Goal: Task Accomplishment & Management: Use online tool/utility

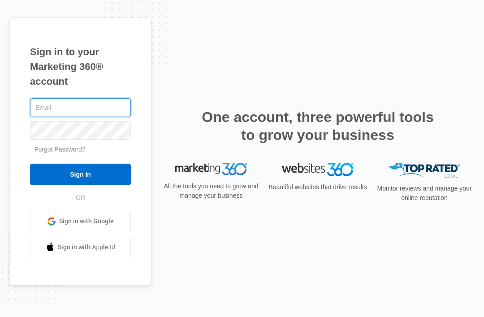
type input "[EMAIL_ADDRESS][DOMAIN_NAME]"
click at [80, 185] on input "Sign In" at bounding box center [80, 173] width 101 height 21
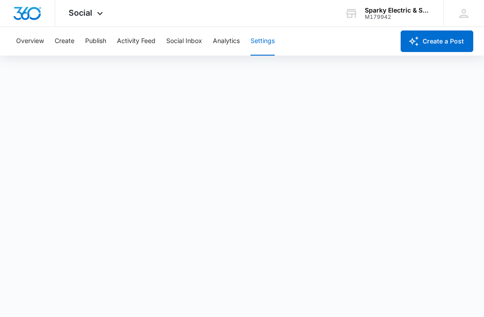
click at [75, 42] on div "Overview Create Publish Activity Feed Social Inbox Analytics Settings" at bounding box center [202, 41] width 383 height 29
click at [59, 39] on button "Create" at bounding box center [65, 41] width 20 height 29
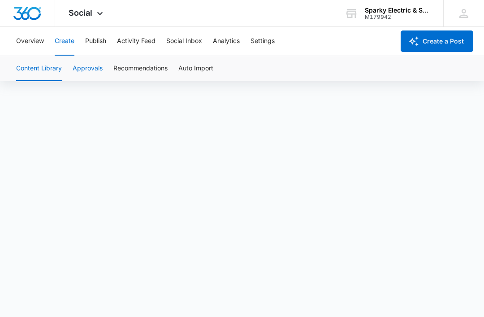
click at [82, 71] on button "Approvals" at bounding box center [88, 68] width 30 height 25
